Goal: Communication & Community: Answer question/provide support

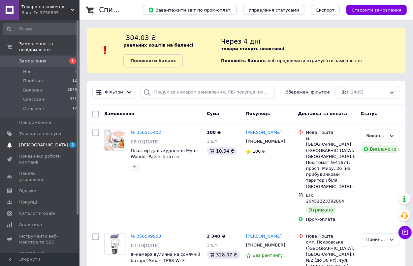
click at [26, 144] on span "[DEMOGRAPHIC_DATA]" at bounding box center [43, 145] width 49 height 6
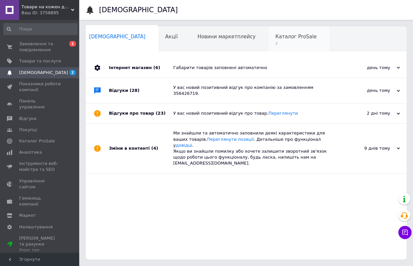
click at [275, 44] on span "2" at bounding box center [295, 43] width 41 height 5
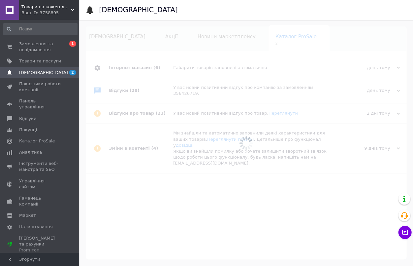
scroll to position [0, 11]
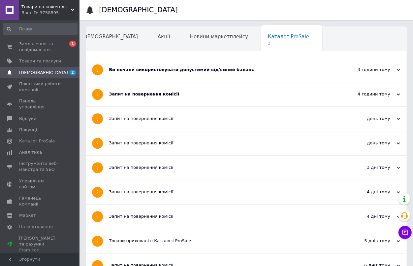
click at [160, 68] on div "Ви почали використовувати допустимий від'ємний баланс" at bounding box center [221, 70] width 225 height 6
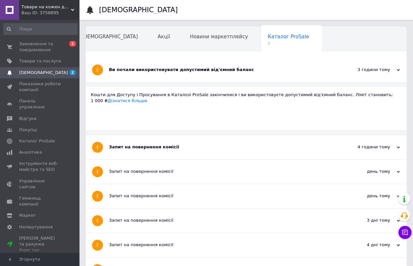
click at [160, 68] on div "Ви почали використовувати допустимий від'ємний баланс" at bounding box center [221, 70] width 225 height 6
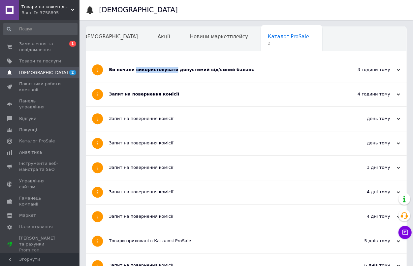
click at [154, 88] on div "Запит на повернення комісії" at bounding box center [221, 94] width 225 height 24
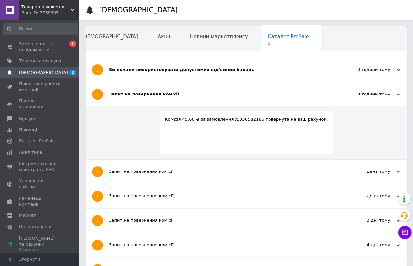
click at [154, 88] on div "Запит на повернення комісії" at bounding box center [221, 94] width 225 height 24
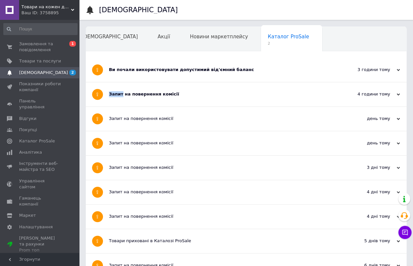
click at [156, 71] on div "Ви почали використовувати допустимий від'ємний баланс" at bounding box center [221, 70] width 225 height 6
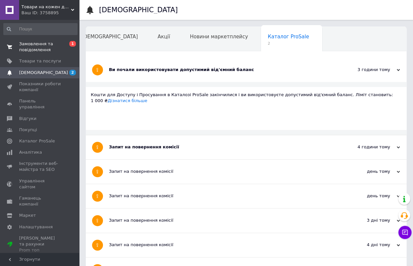
click at [43, 46] on span "Замовлення та повідомлення" at bounding box center [40, 47] width 42 height 12
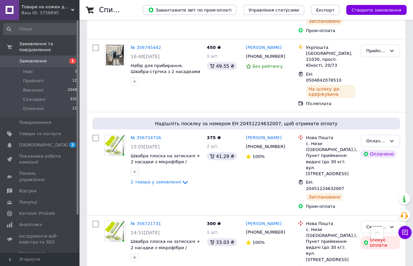
scroll to position [926, 0]
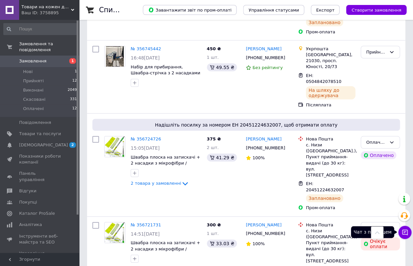
click at [404, 232] on icon at bounding box center [405, 232] width 6 height 6
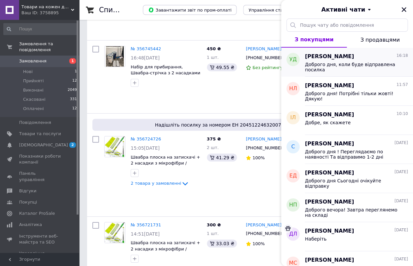
click at [358, 57] on div "[PERSON_NAME] 16:18" at bounding box center [356, 57] width 103 height 8
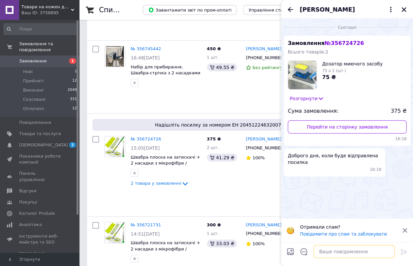
click at [334, 251] on textarea at bounding box center [353, 250] width 81 height 13
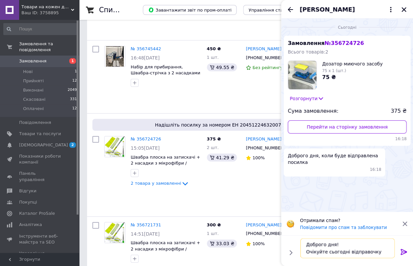
type textarea "Доброго дня! Очікуйте сьогодні відправочку)"
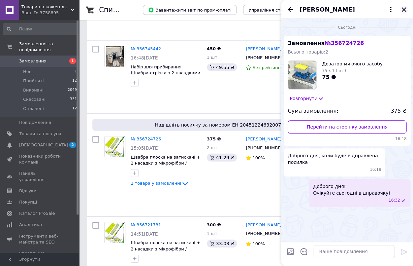
click at [403, 7] on icon "Закрити" at bounding box center [404, 10] width 6 height 6
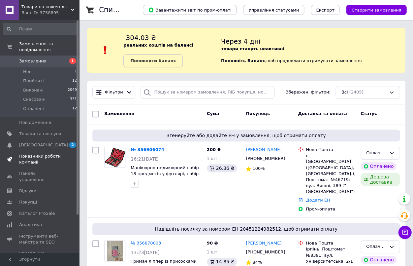
click at [31, 160] on span "Показники роботи компанії" at bounding box center [40, 159] width 42 height 12
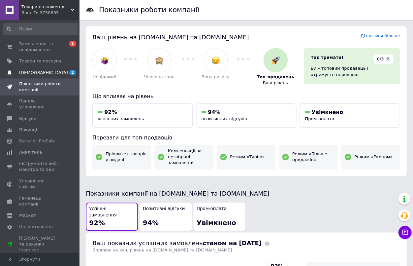
click at [42, 72] on span "[DEMOGRAPHIC_DATA]" at bounding box center [43, 73] width 49 height 6
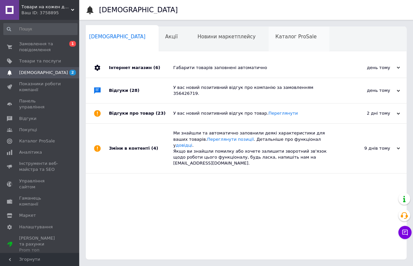
click at [269, 40] on div "Каталог ProSale 0" at bounding box center [299, 39] width 61 height 25
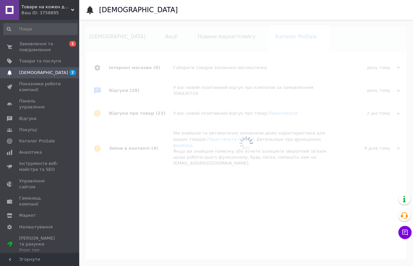
scroll to position [0, 11]
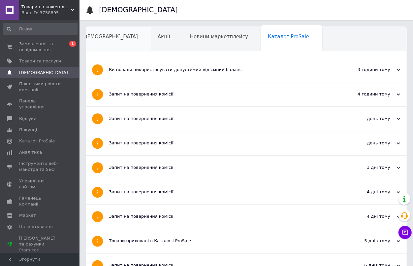
click at [99, 39] on span "[DEMOGRAPHIC_DATA]" at bounding box center [109, 37] width 56 height 6
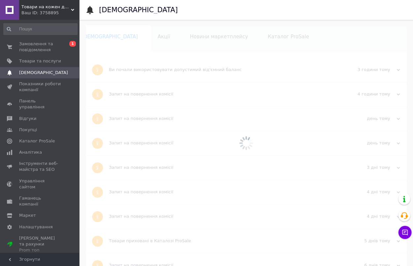
scroll to position [0, 3]
